Goal: Task Accomplishment & Management: Manage account settings

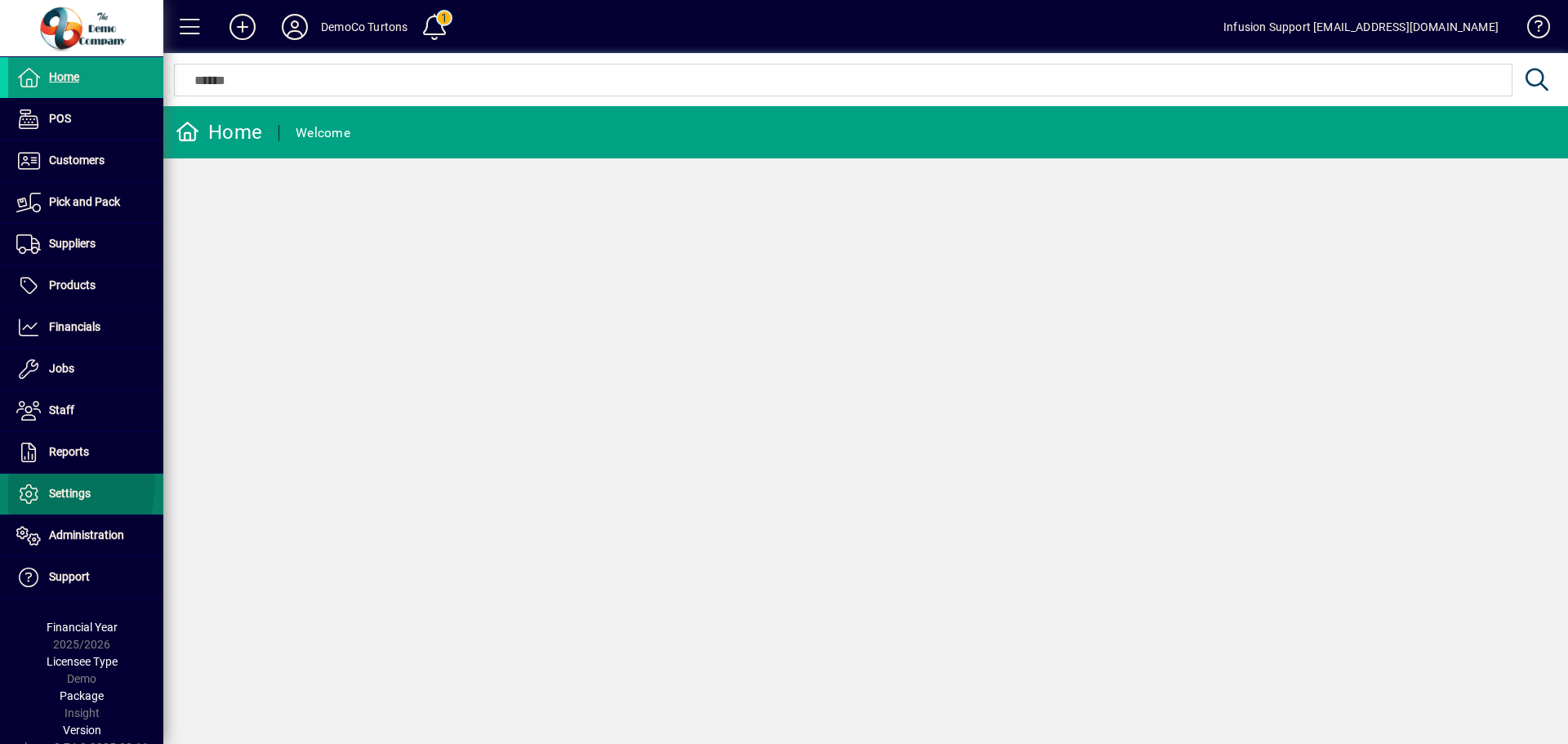
click at [54, 485] on span "Settings" at bounding box center [49, 495] width 82 height 20
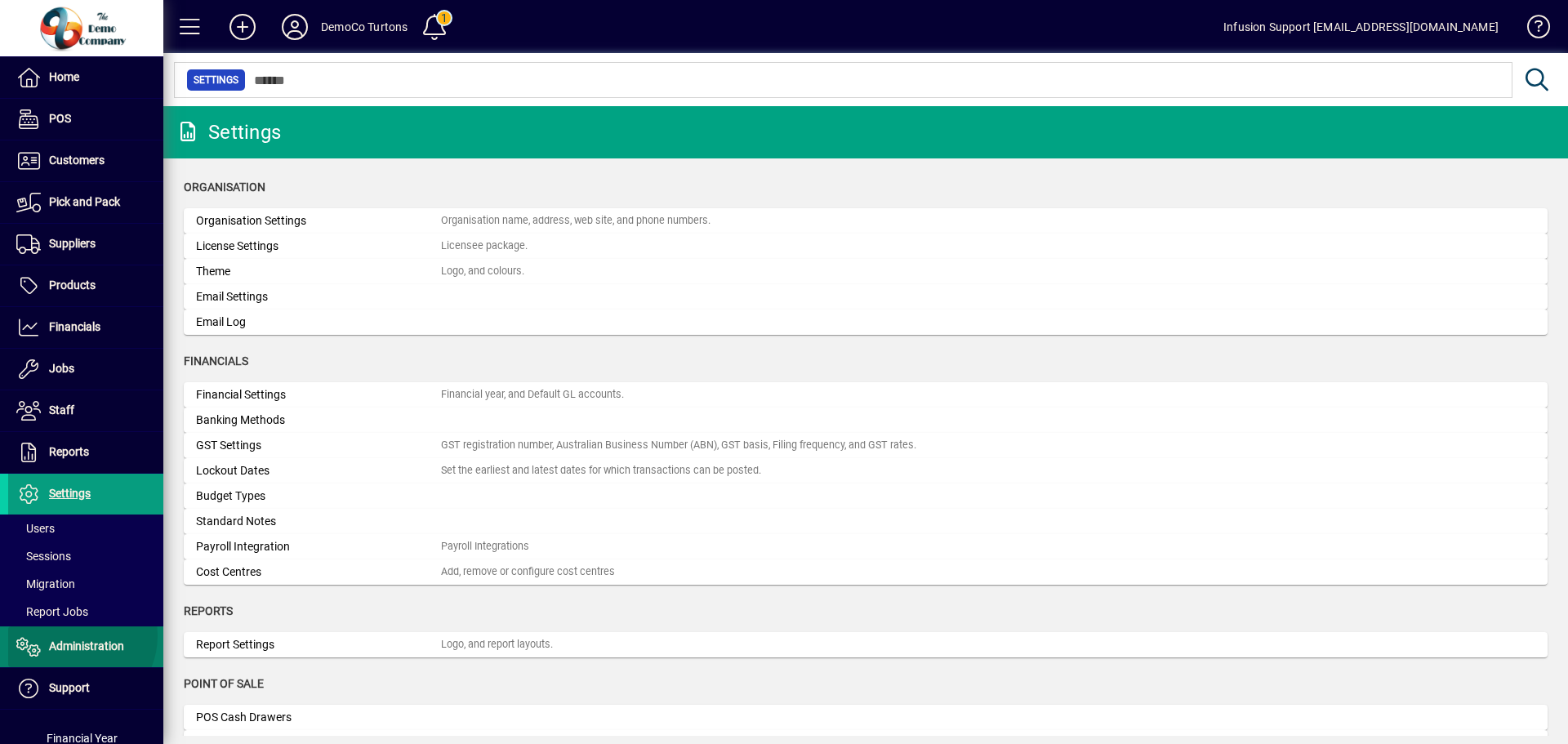
click at [71, 636] on span at bounding box center [85, 647] width 155 height 39
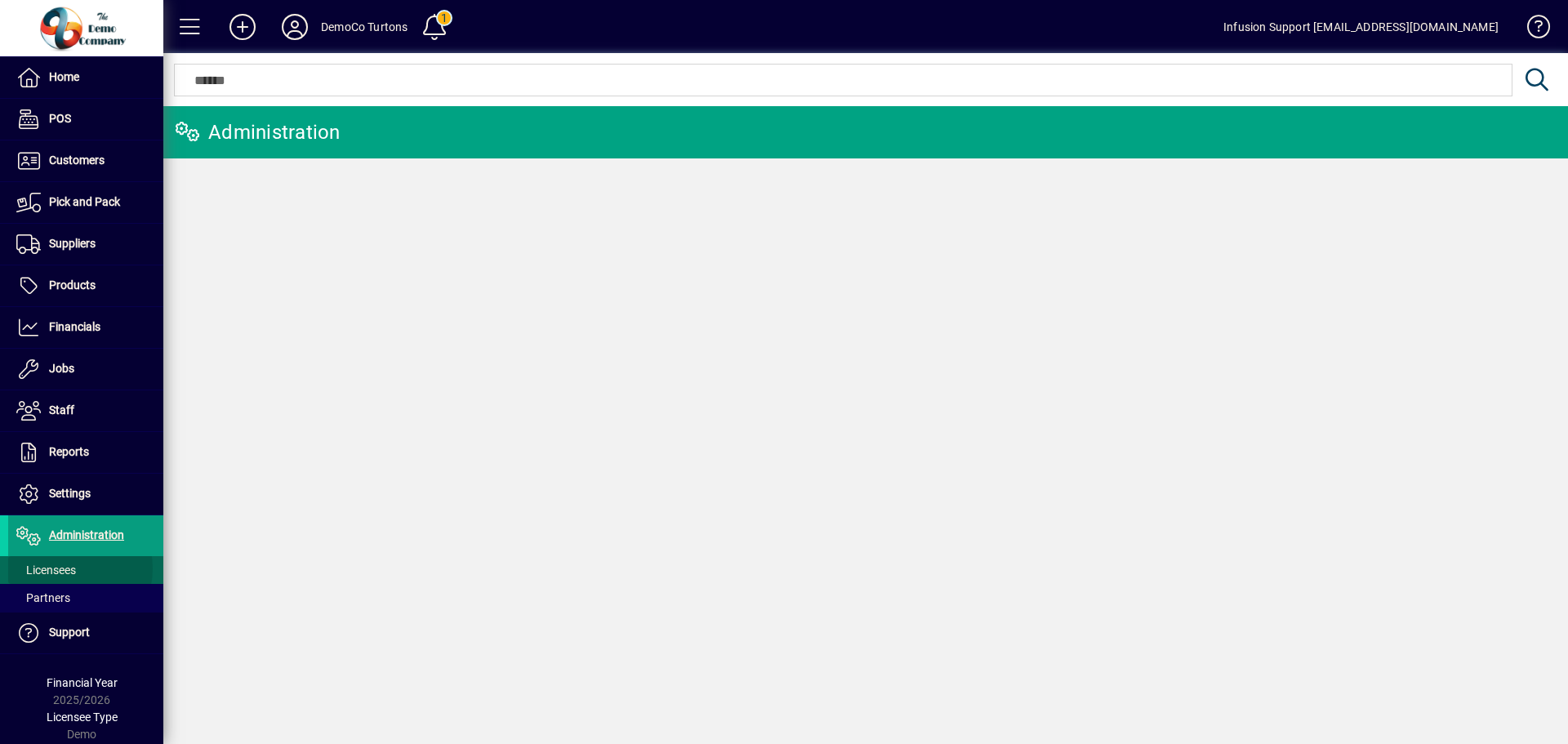
click at [66, 568] on span "Licensees" at bounding box center [46, 569] width 60 height 13
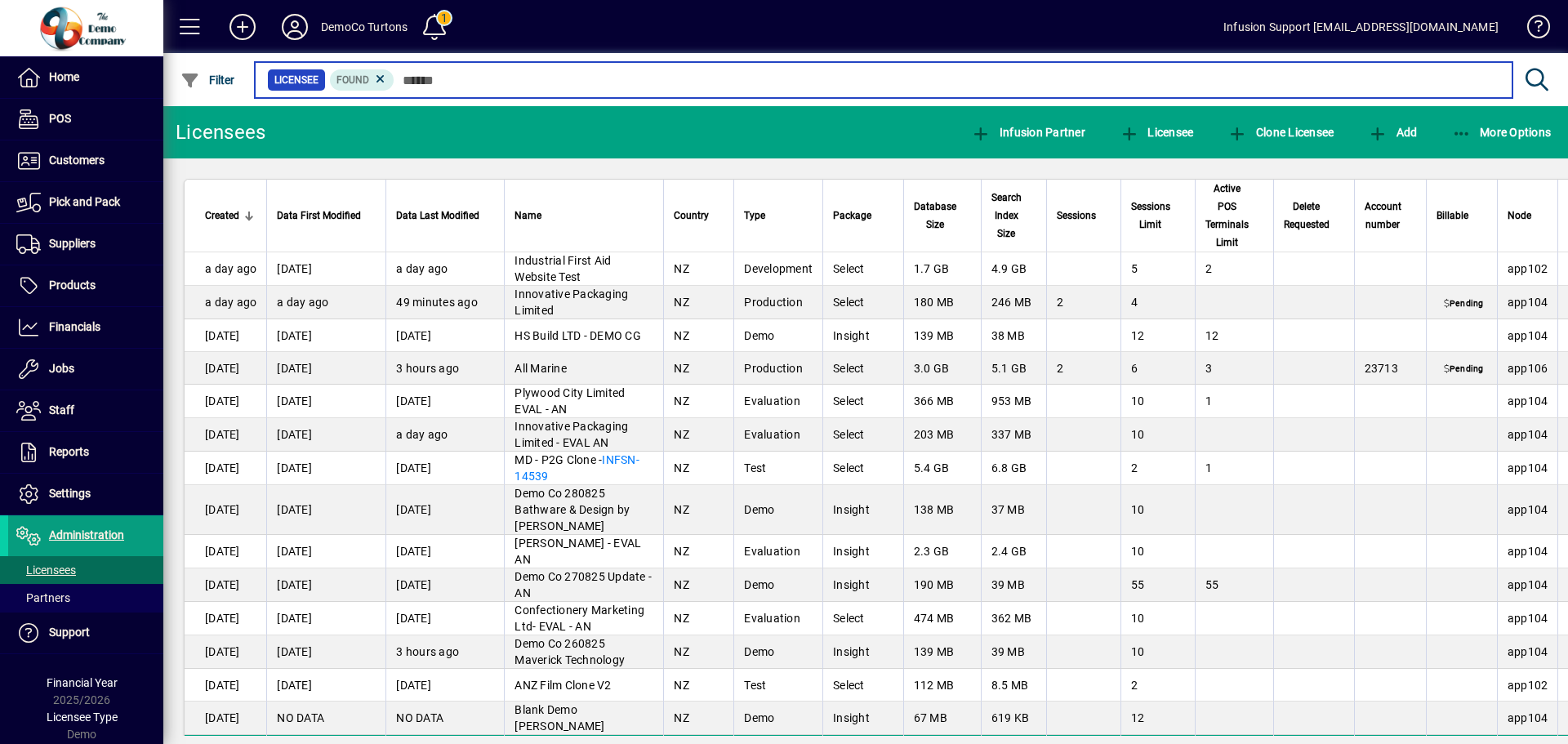
click at [501, 73] on input "text" at bounding box center [946, 79] width 1105 height 23
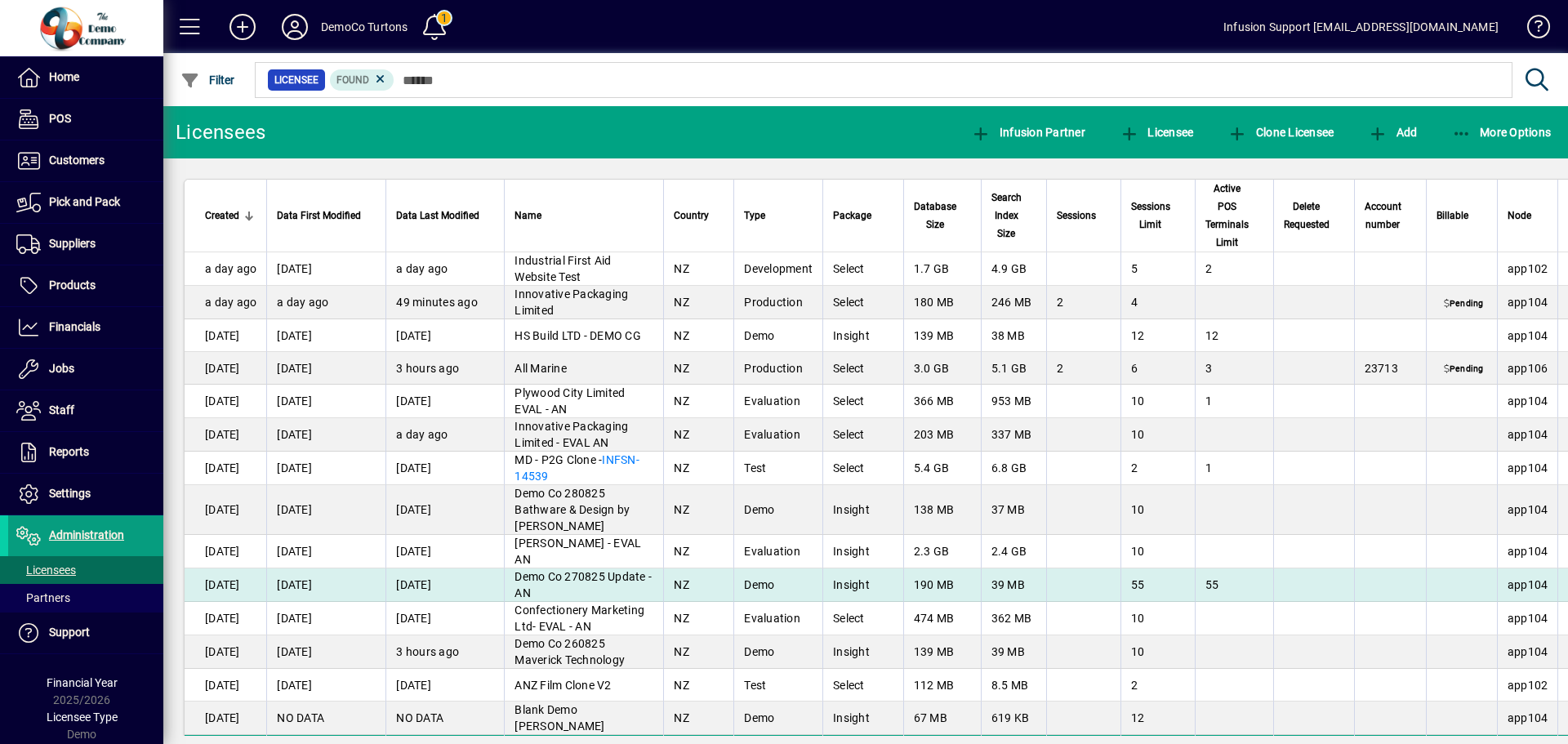
click at [1408, 586] on td at bounding box center [1389, 585] width 71 height 34
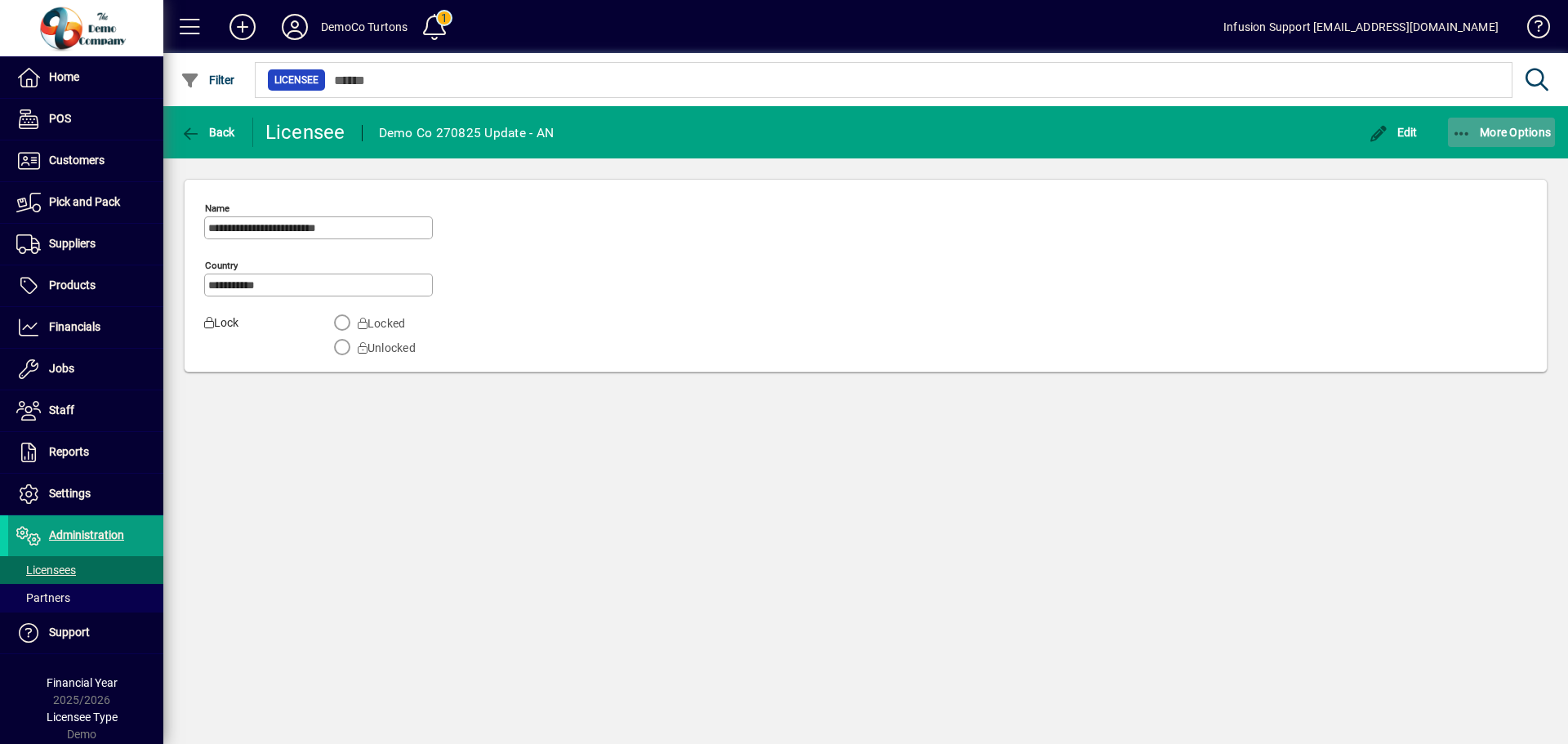
click at [1490, 112] on span "button" at bounding box center [1501, 131] width 108 height 39
click at [1475, 165] on span "Switch to licensee" at bounding box center [1487, 169] width 137 height 20
